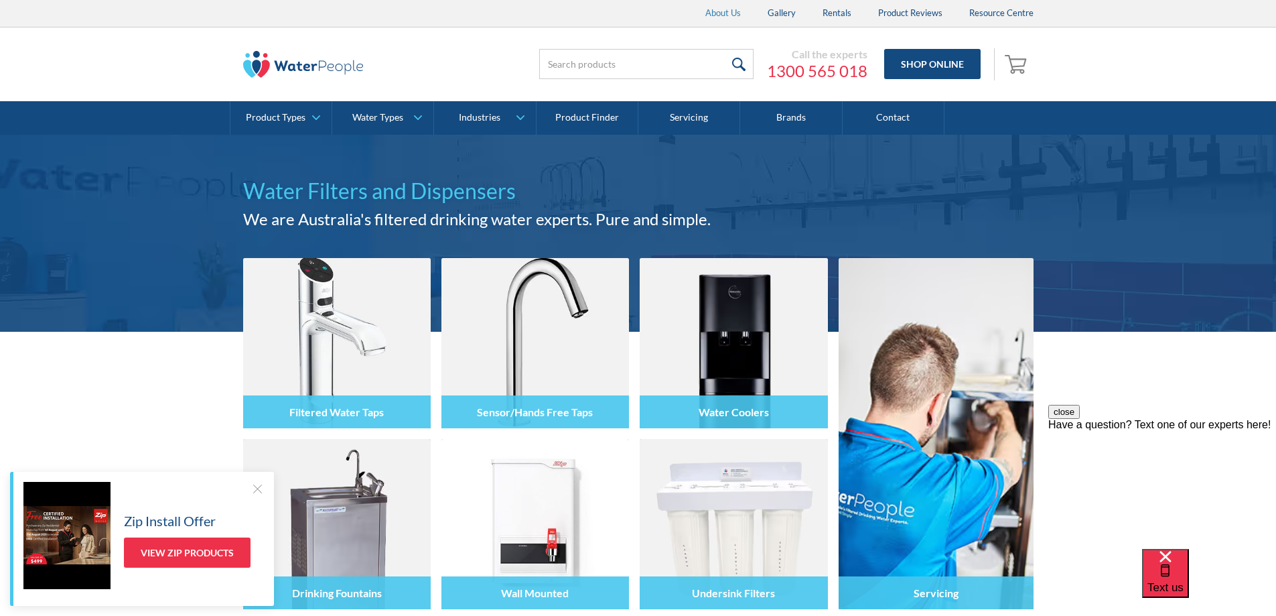
click at [721, 14] on link "About Us" at bounding box center [723, 13] width 62 height 27
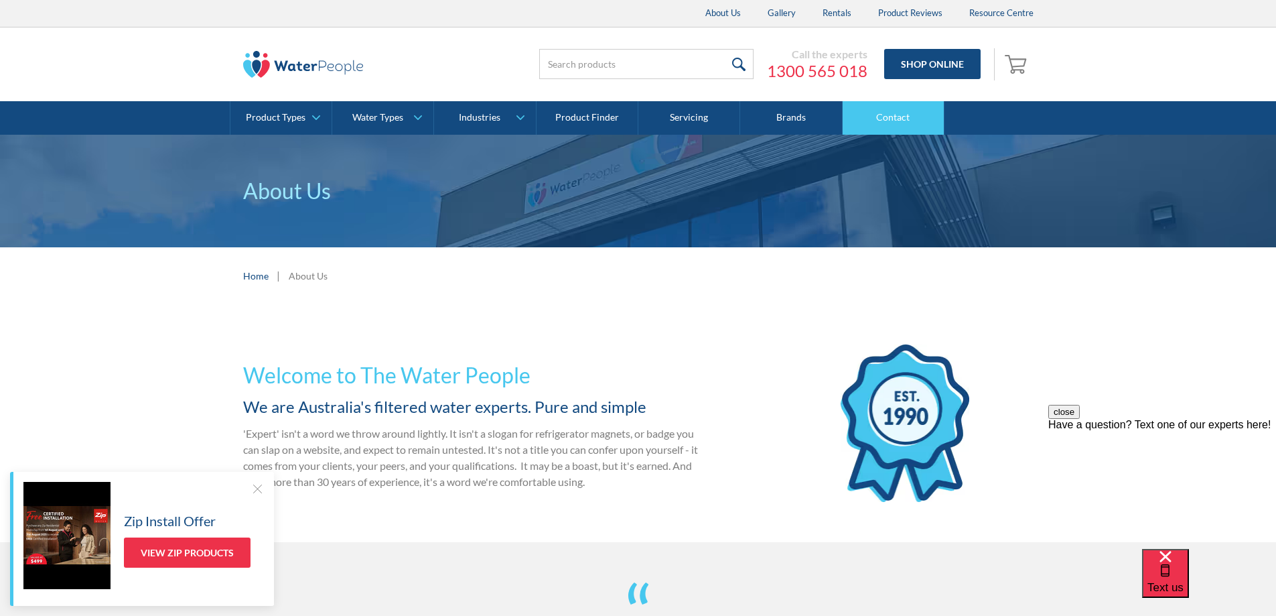
click at [892, 118] on link "Contact" at bounding box center [894, 117] width 102 height 33
